Goal: Go to known website: Go to known website

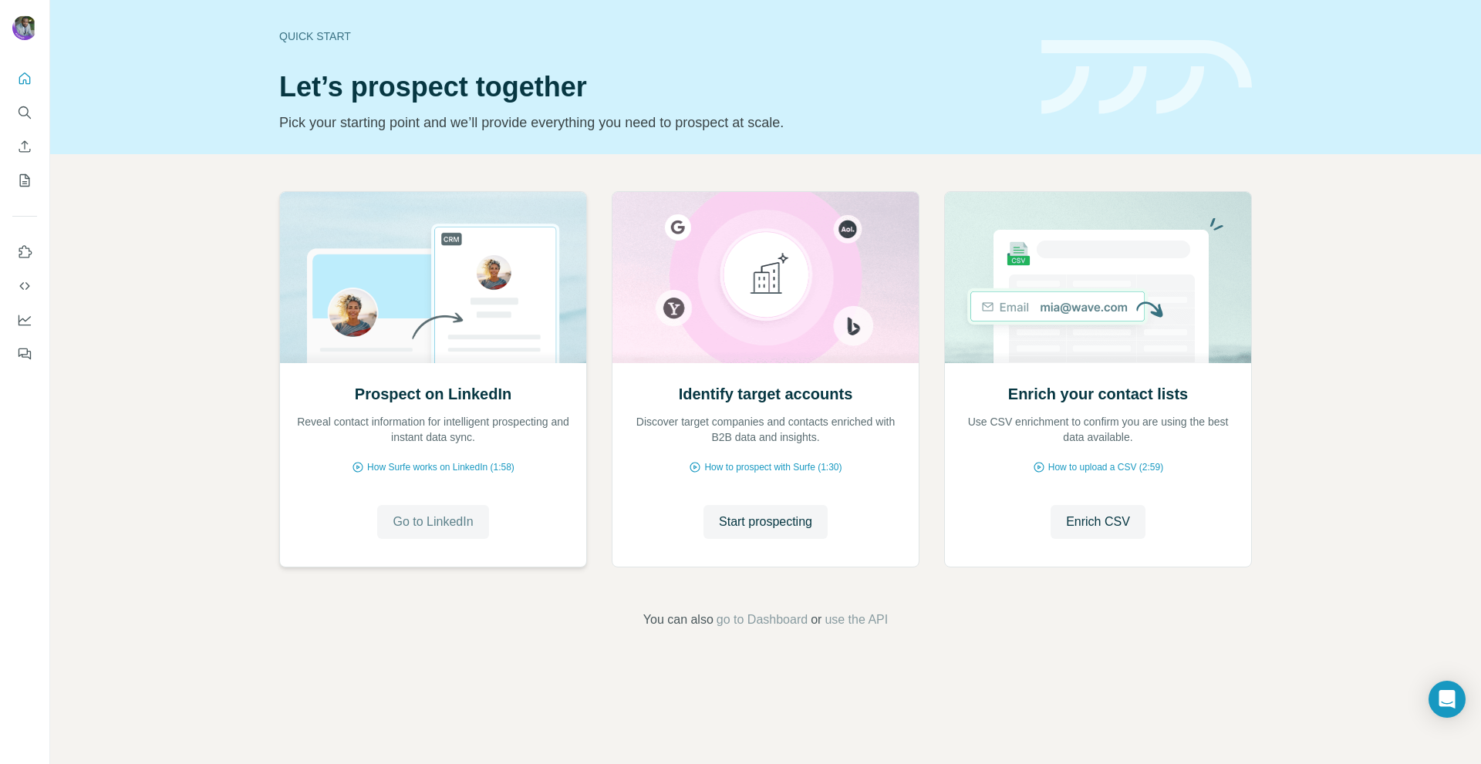
click at [425, 522] on span "Go to LinkedIn" at bounding box center [433, 522] width 80 height 19
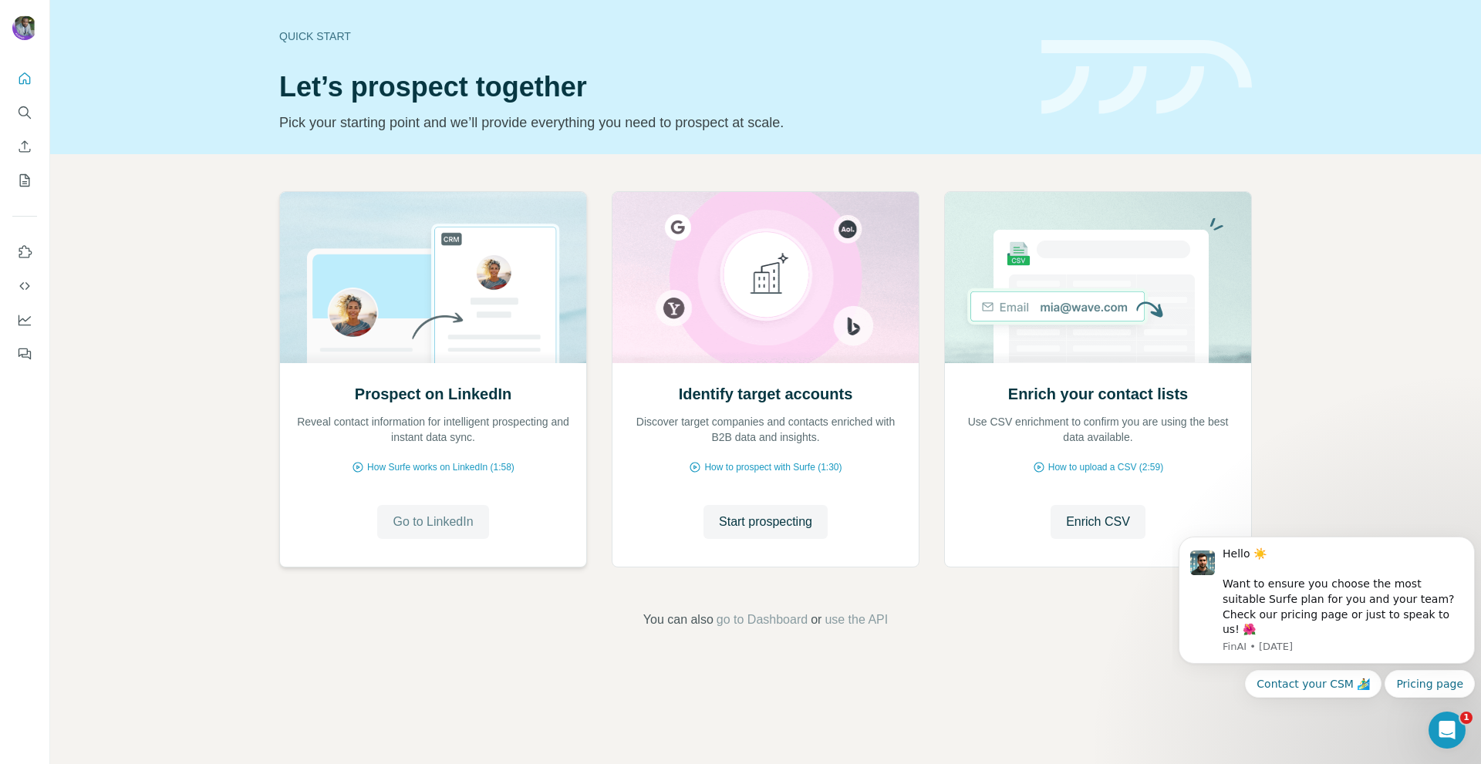
click at [429, 519] on span "Go to LinkedIn" at bounding box center [433, 522] width 80 height 19
